Goal: Information Seeking & Learning: Learn about a topic

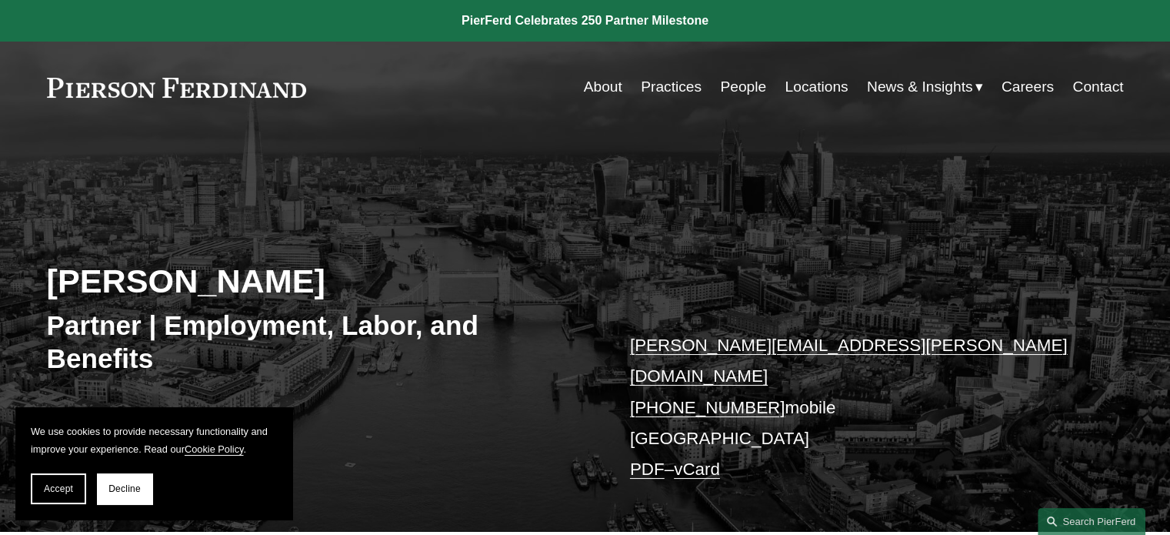
scroll to position [308, 0]
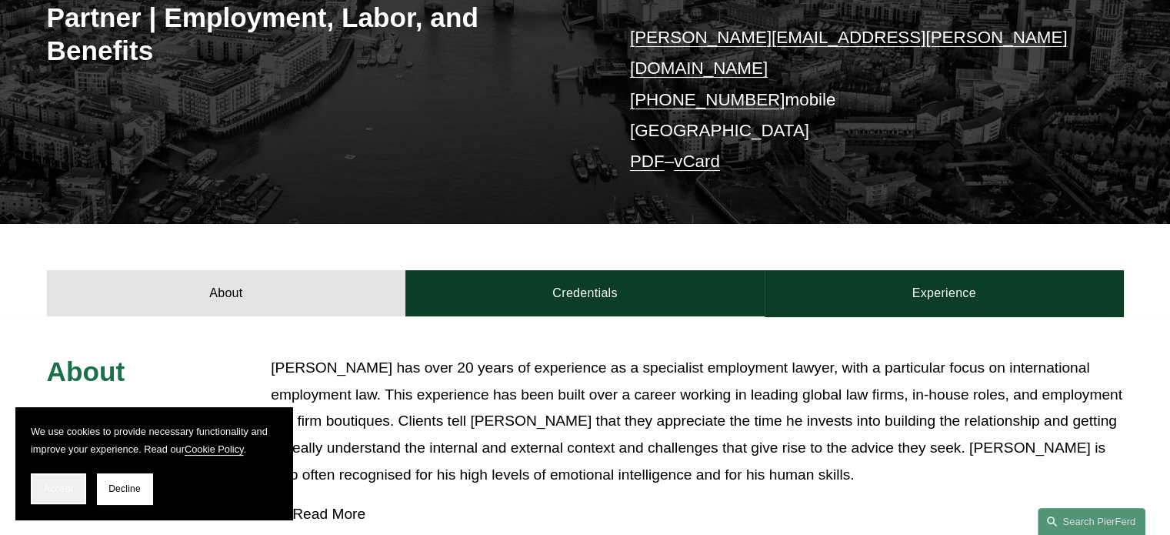
click at [67, 489] on span "Accept" at bounding box center [58, 488] width 29 height 11
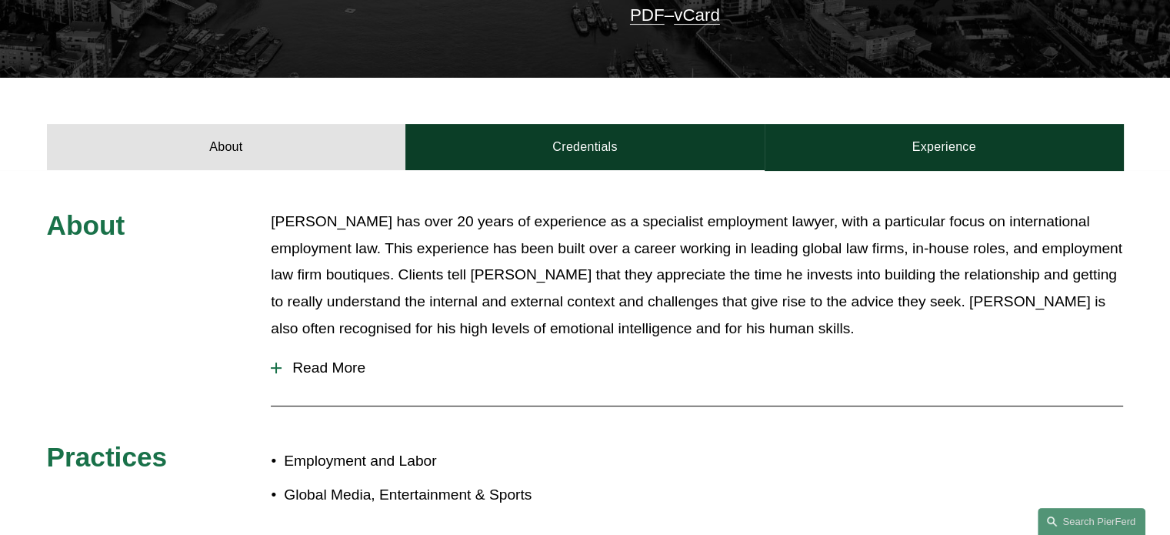
scroll to position [462, 0]
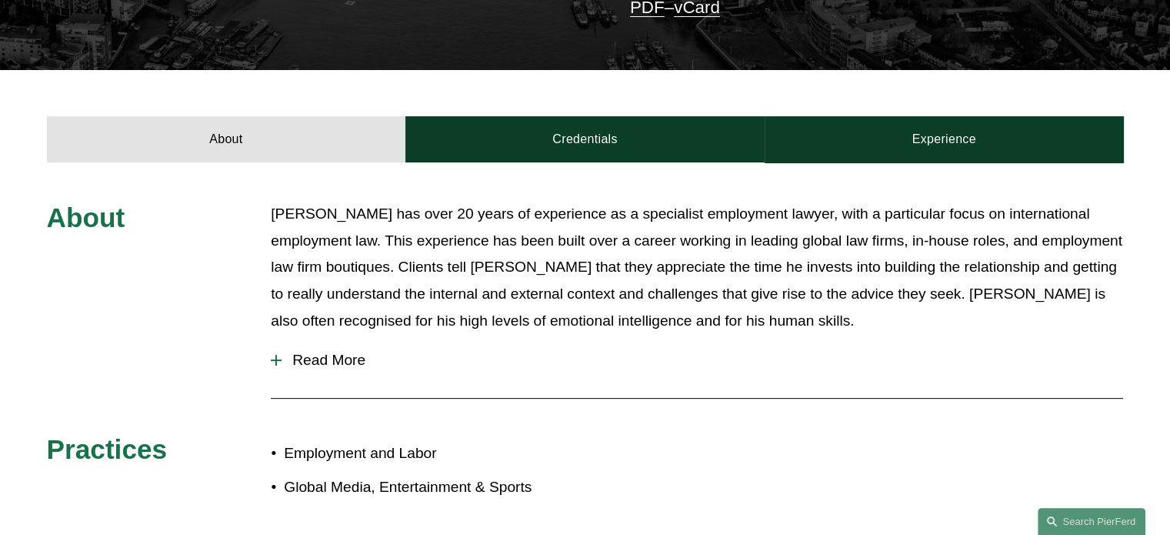
click at [310, 352] on span "Read More" at bounding box center [703, 360] width 842 height 17
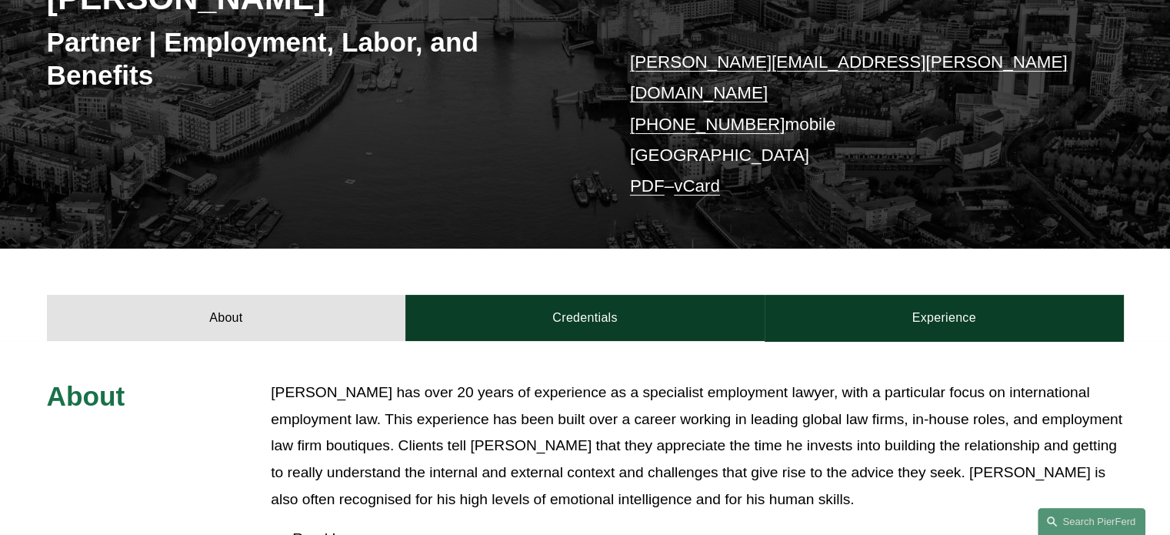
scroll to position [359, 0]
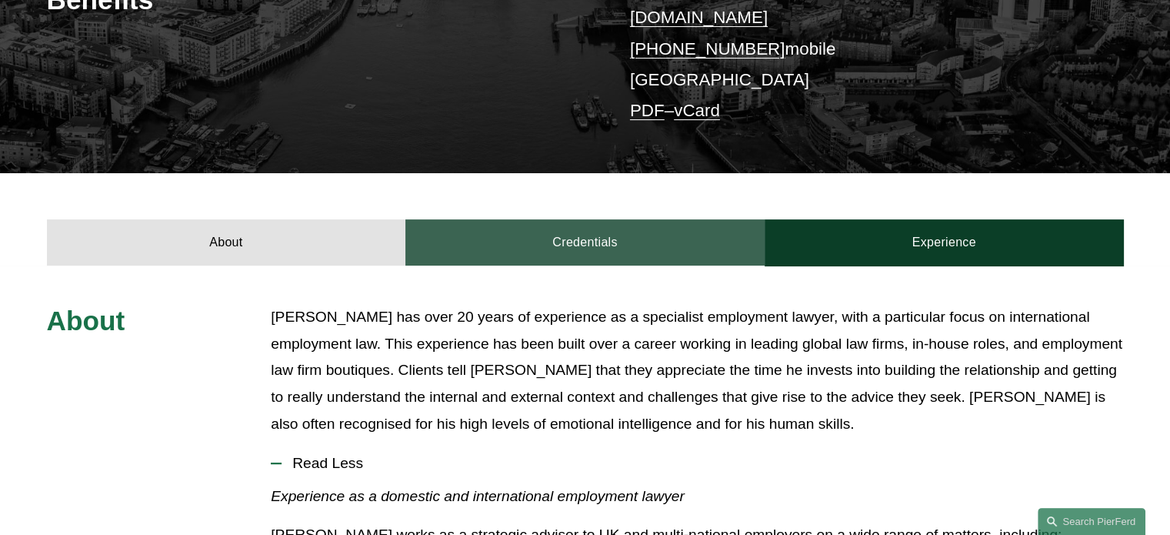
click at [596, 232] on link "Credentials" at bounding box center [584, 242] width 359 height 46
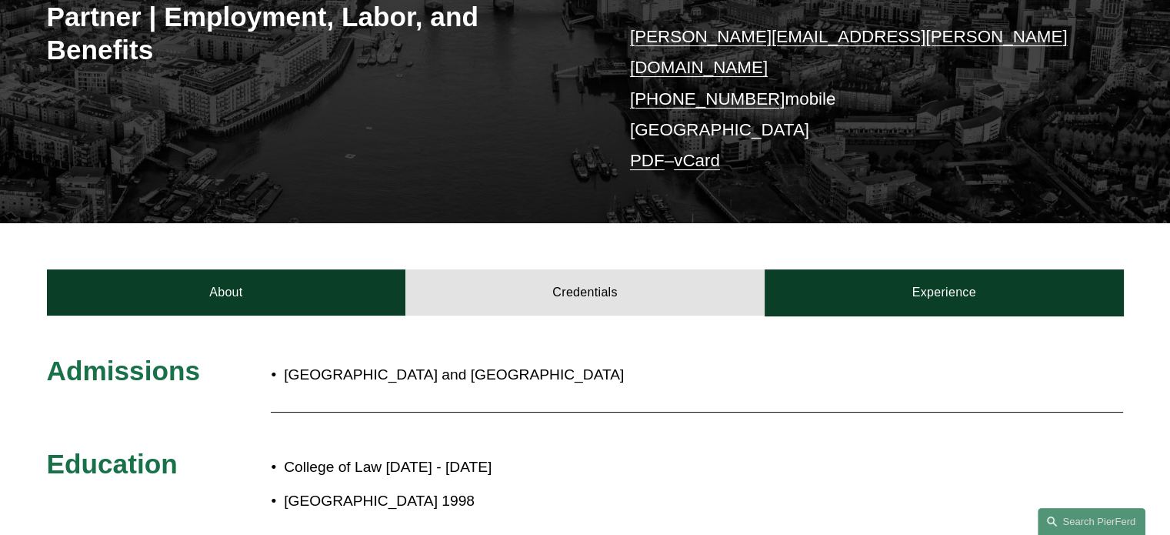
scroll to position [282, 0]
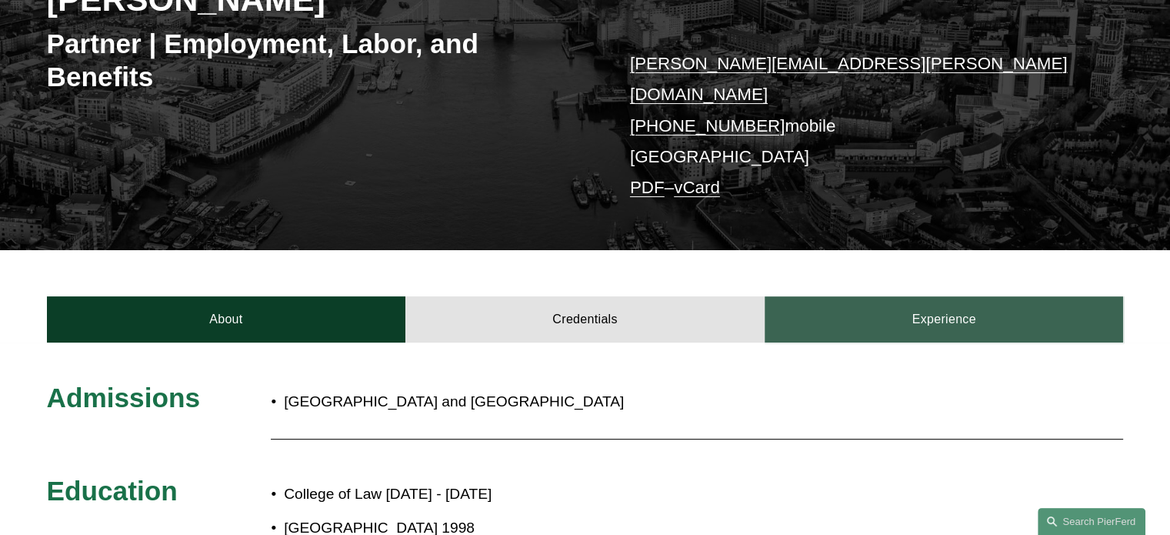
click at [899, 298] on link "Experience" at bounding box center [944, 319] width 359 height 46
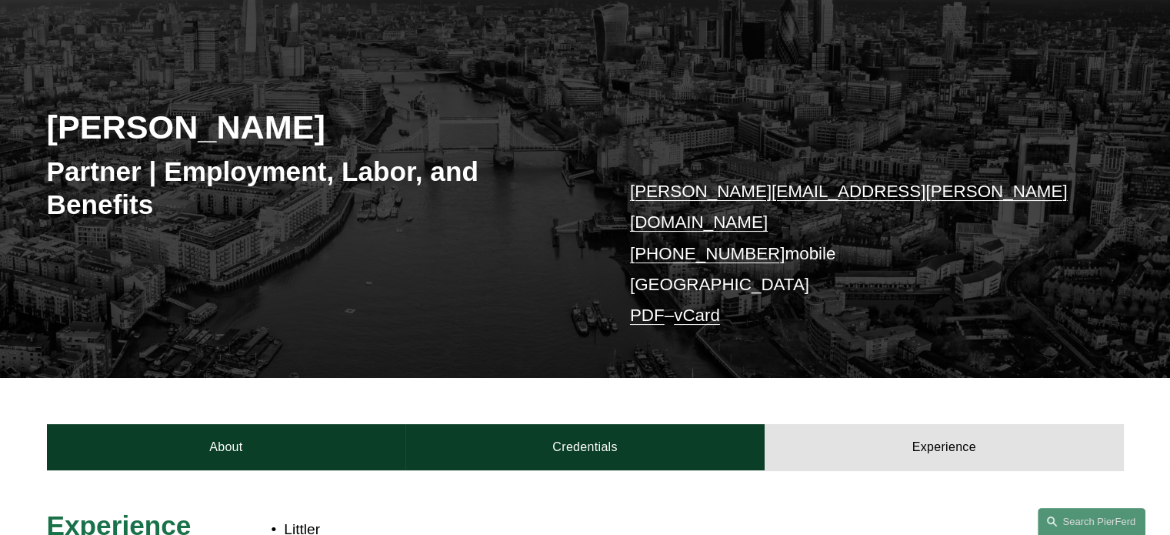
scroll to position [0, 0]
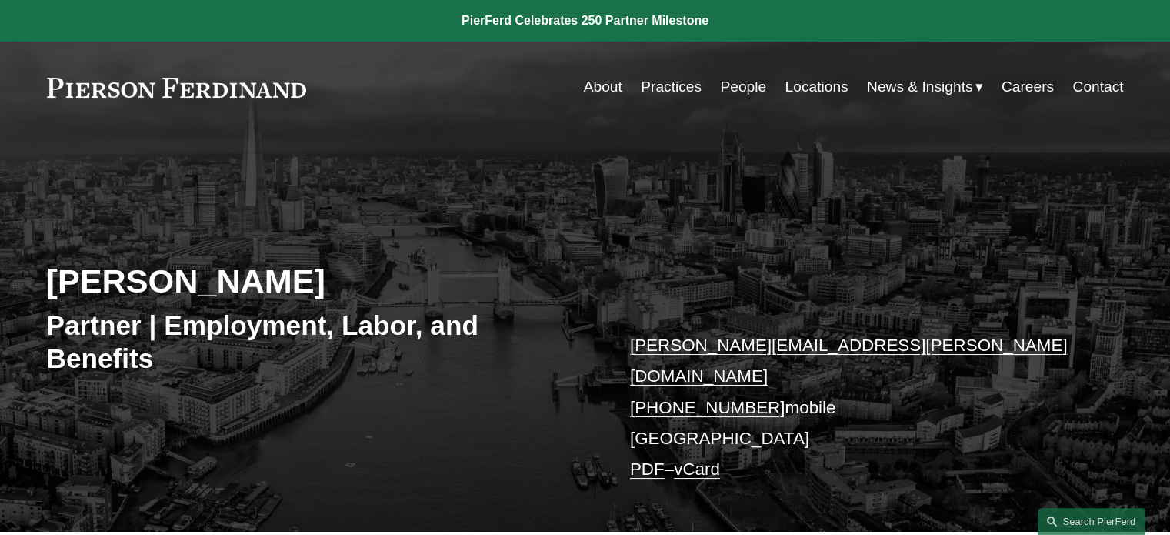
click at [252, 87] on link at bounding box center [177, 88] width 260 height 20
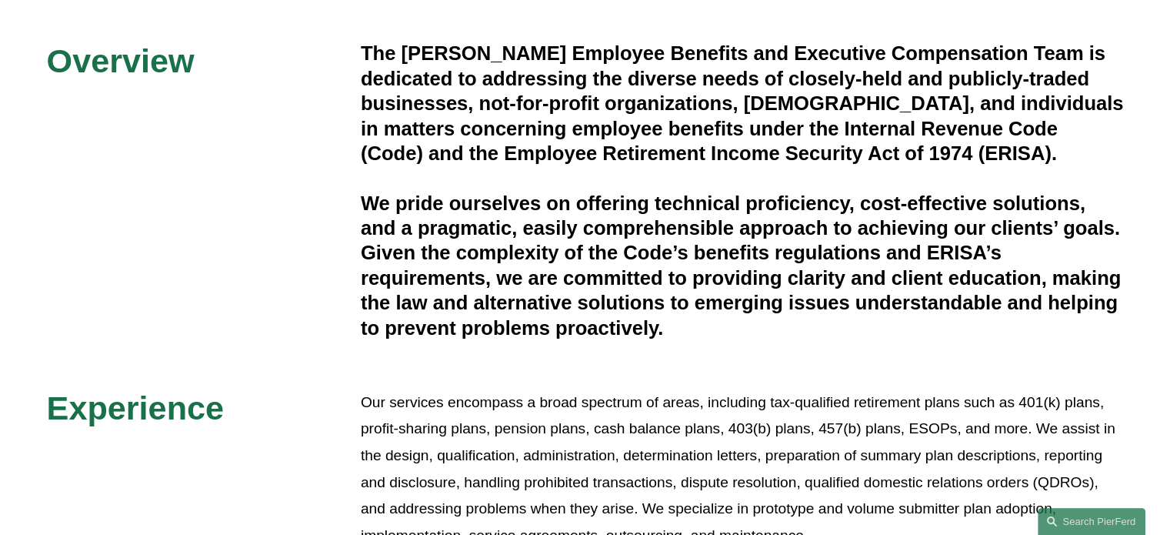
scroll to position [385, 0]
